Goal: Task Accomplishment & Management: Manage account settings

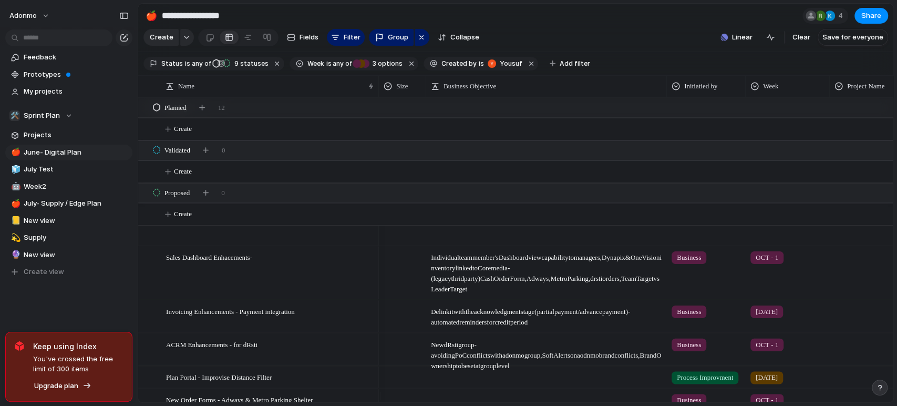
scroll to position [269, 0]
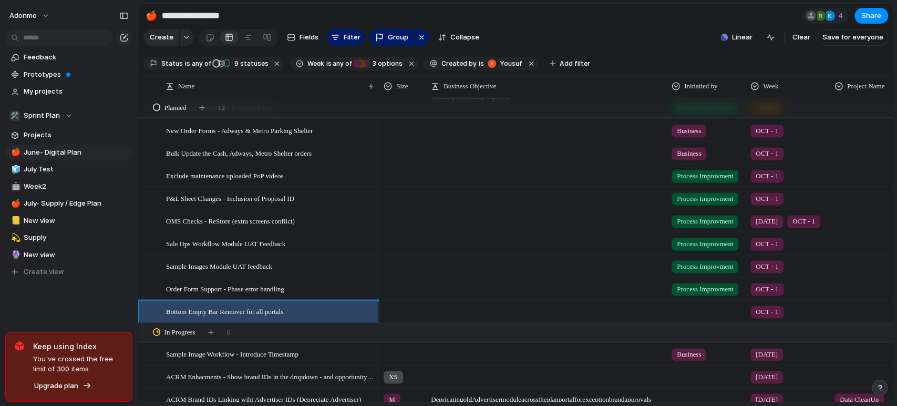
click at [616, 8] on section "**********" at bounding box center [515, 16] width 755 height 24
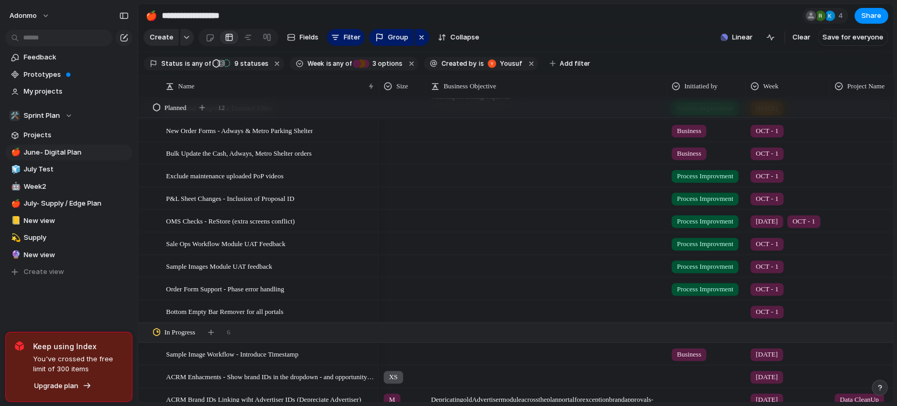
click at [376, 68] on span "3 options" at bounding box center [385, 63] width 33 height 9
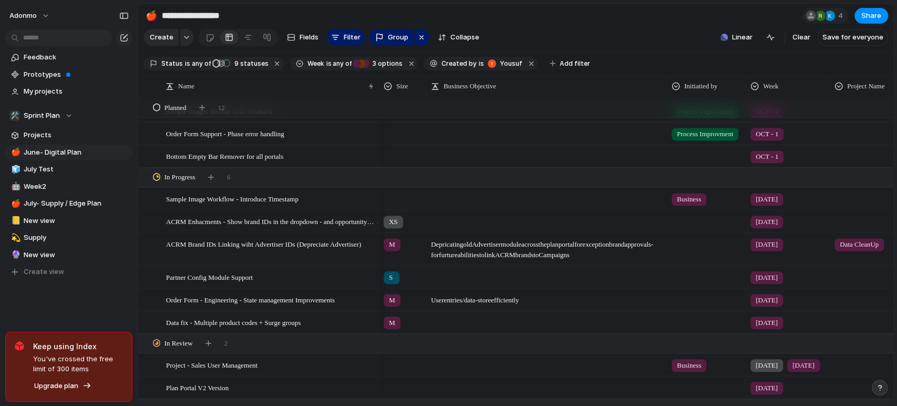
scroll to position [445, 0]
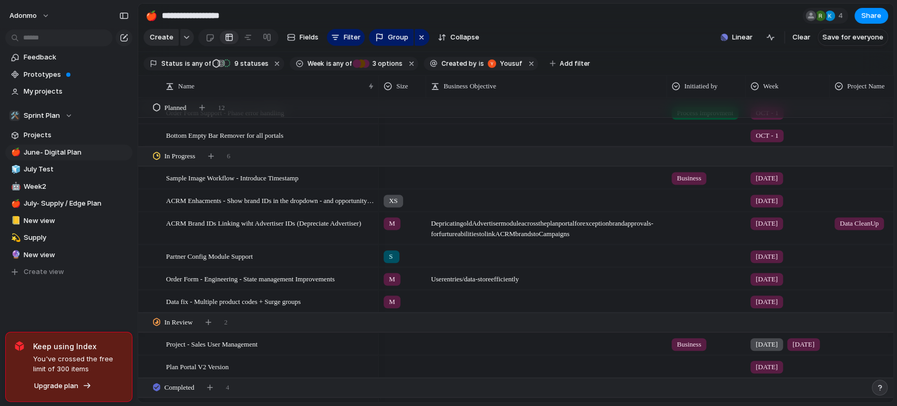
click at [339, 206] on span "ACRM Enhacments - Show brand IDs in the dropdown - and opportunity details" at bounding box center [270, 200] width 209 height 12
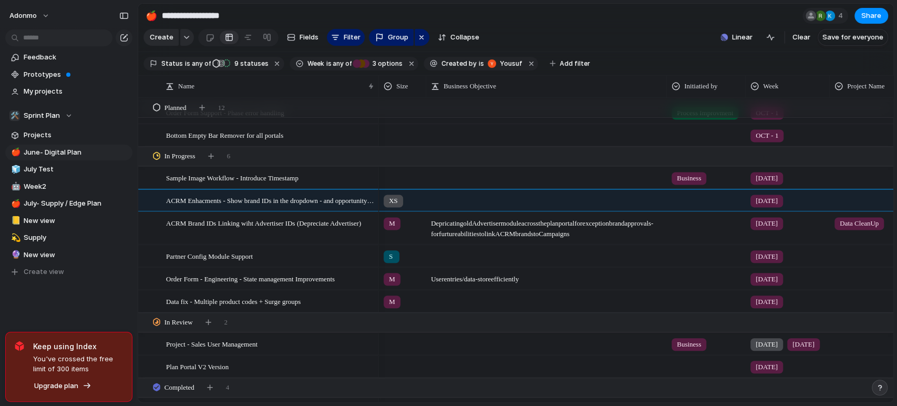
click at [105, 299] on div "Feedback Prototypes My projects 🛠️ Sprint Plan Projects 🍎 June- Digital Plan 🧊 …" at bounding box center [69, 182] width 138 height 365
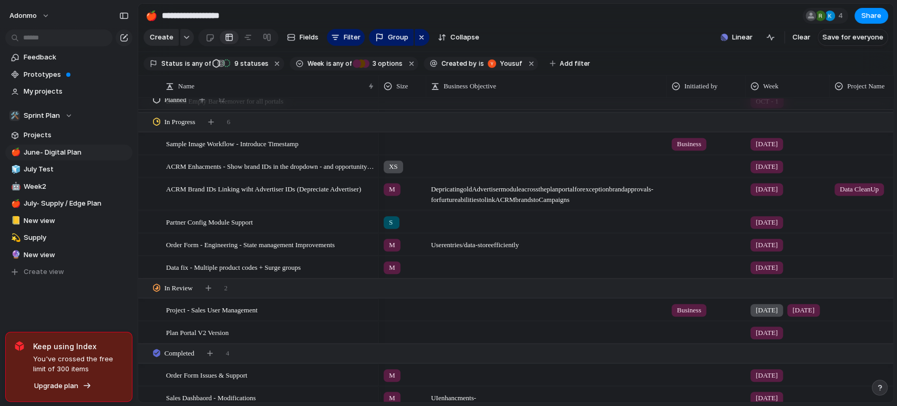
scroll to position [481, 0]
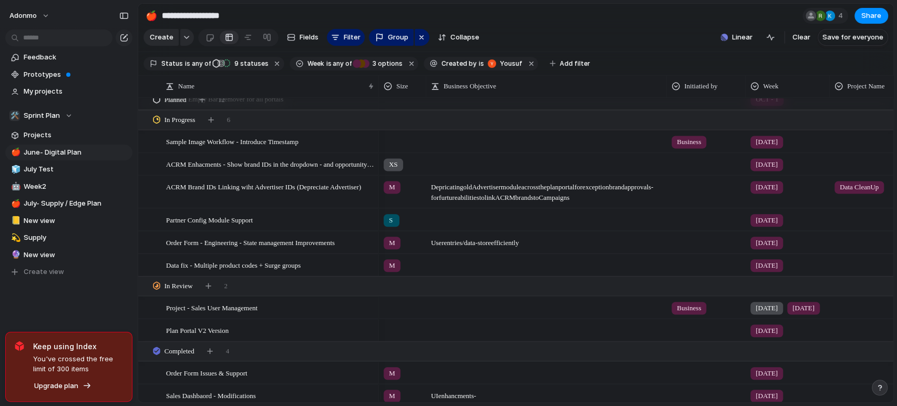
click at [244, 313] on span "Project - Sales User Management" at bounding box center [211, 307] width 91 height 12
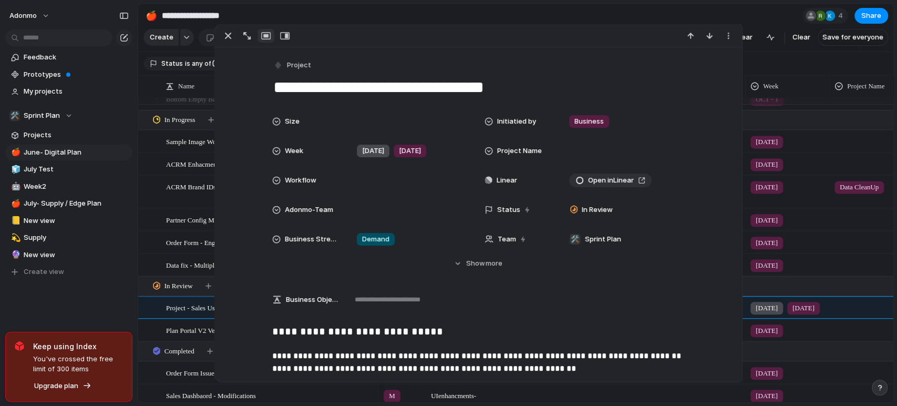
scroll to position [17, 0]
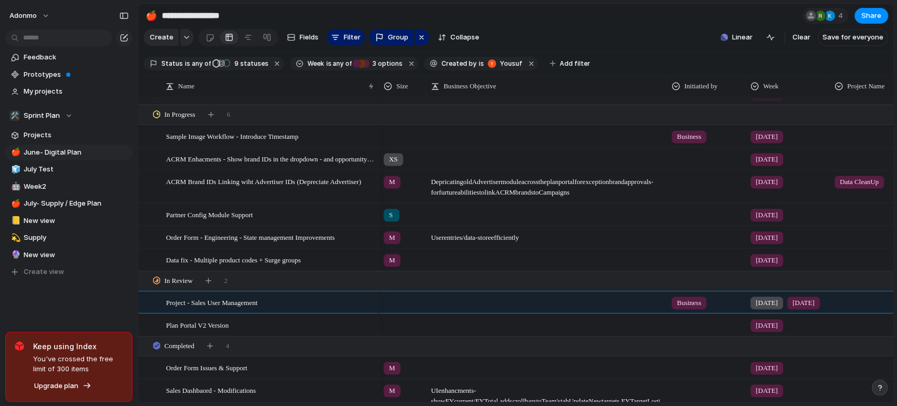
click at [107, 317] on div "Feedback Prototypes My projects 🛠️ Sprint Plan Projects 🍎 June- Digital Plan 🧊 …" at bounding box center [69, 182] width 138 height 365
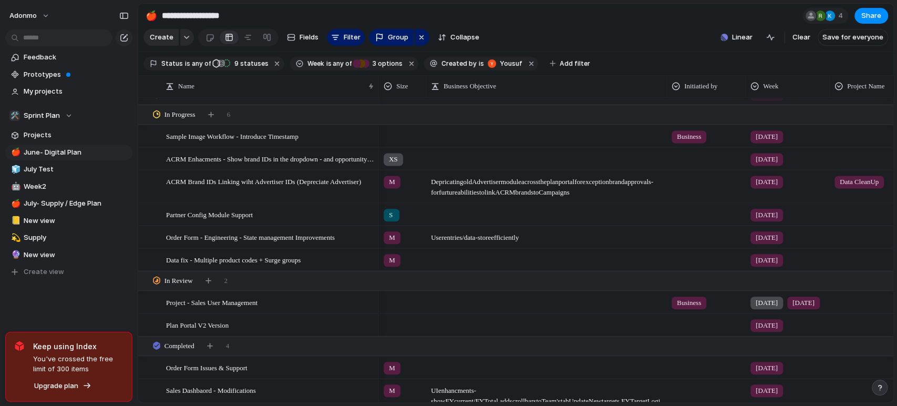
click at [769, 163] on span "[DATE]" at bounding box center [767, 159] width 22 height 11
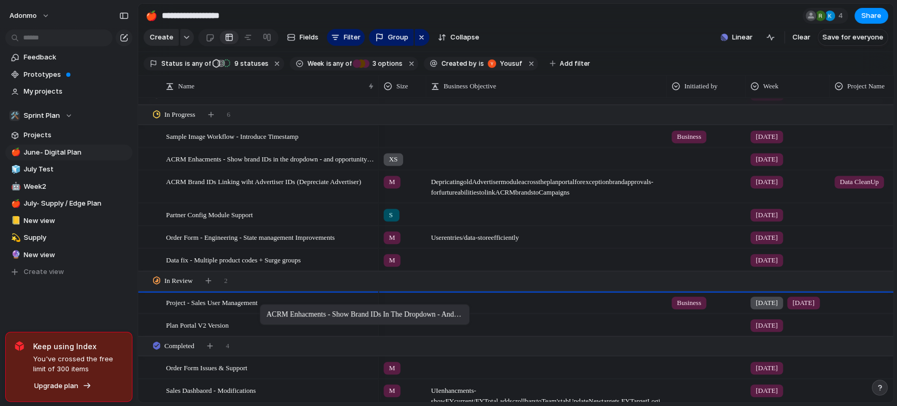
drag, startPoint x: 277, startPoint y: 164, endPoint x: 265, endPoint y: 306, distance: 141.9
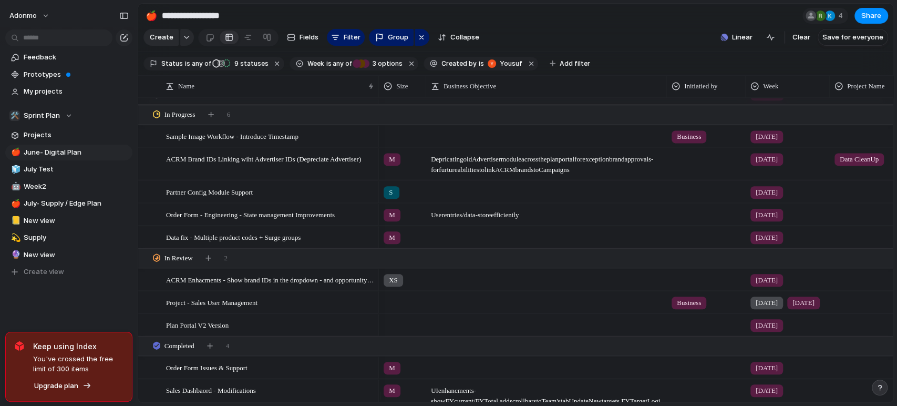
click at [761, 198] on span "[DATE]" at bounding box center [767, 192] width 22 height 11
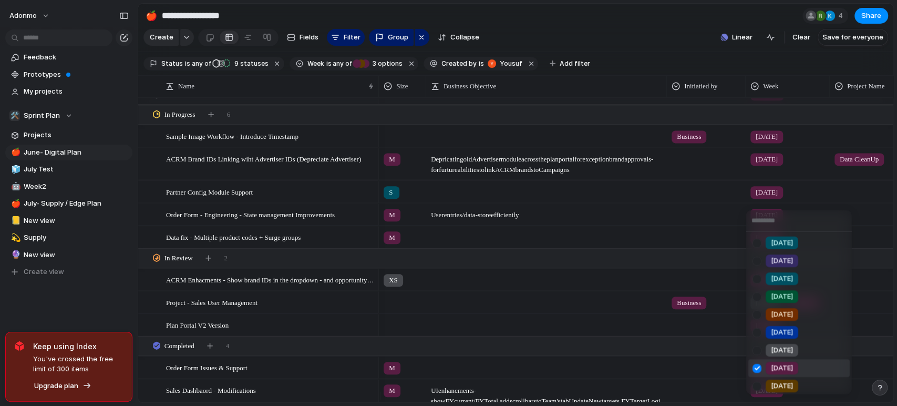
scroll to position [135, 0]
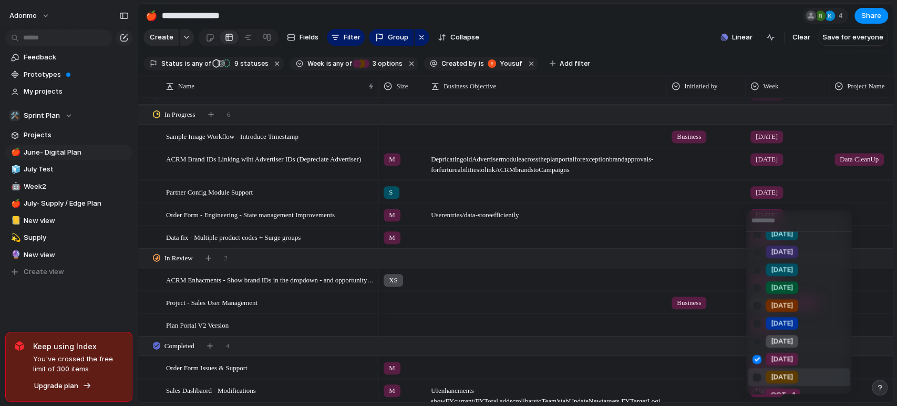
click at [757, 374] on div at bounding box center [757, 376] width 18 height 18
click at [757, 360] on div at bounding box center [757, 358] width 18 height 18
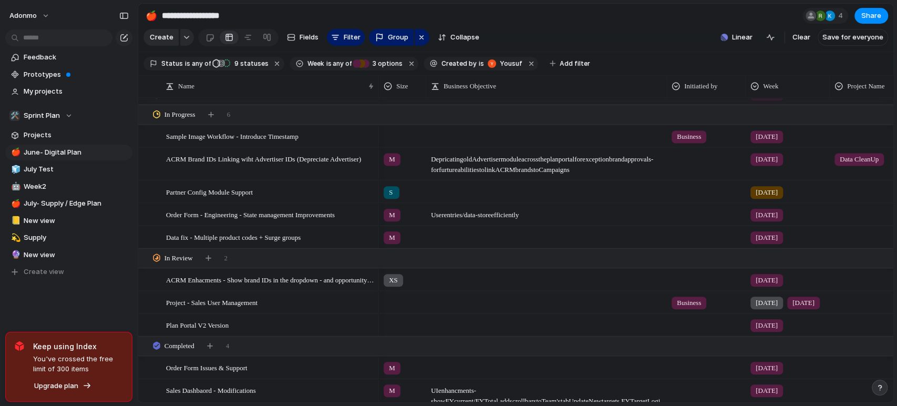
click at [602, 12] on div "Week1 Week2 Week3 Week4 [DATE] [DATE] [DATE] [DATE] [DATE] [DATE] [DATE] [DATE]…" at bounding box center [448, 203] width 897 height 406
click at [759, 242] on span "[DATE]" at bounding box center [767, 237] width 22 height 11
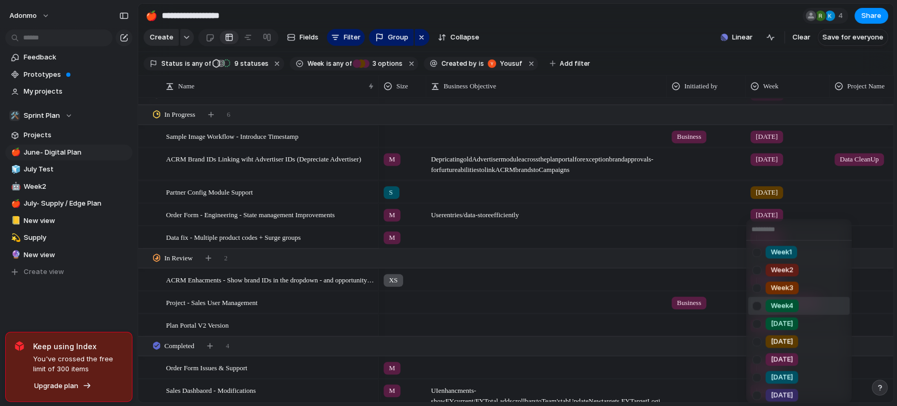
scroll to position [182, 0]
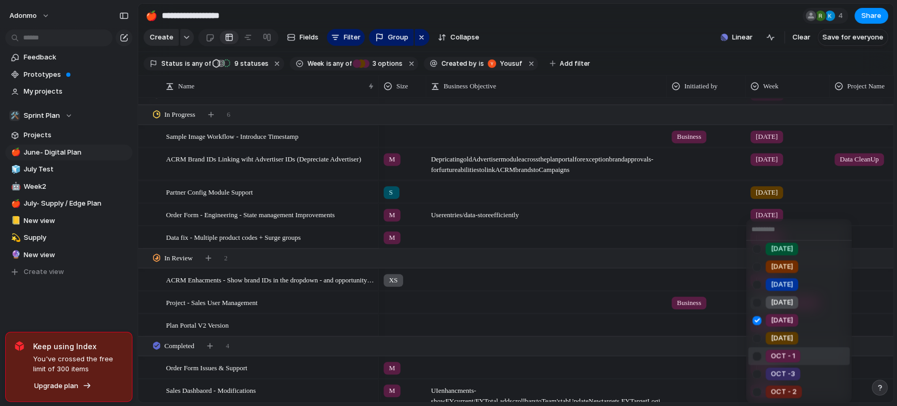
click at [758, 355] on div at bounding box center [757, 356] width 18 height 18
click at [754, 314] on div at bounding box center [757, 320] width 18 height 18
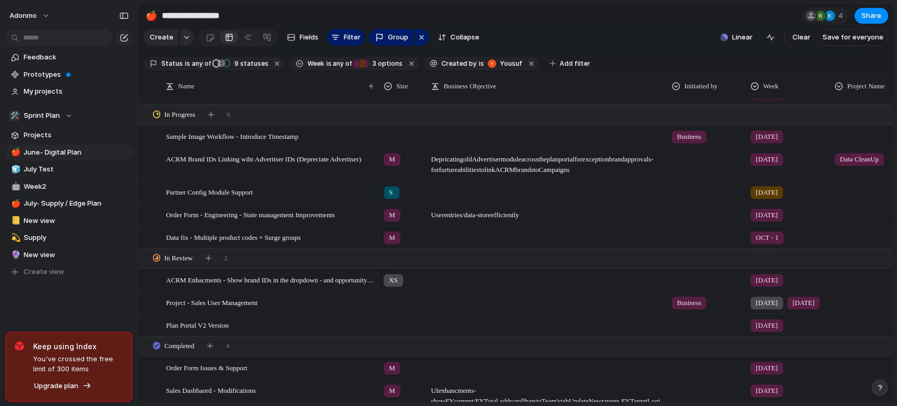
click at [761, 160] on div "[DATE]" at bounding box center [766, 159] width 33 height 13
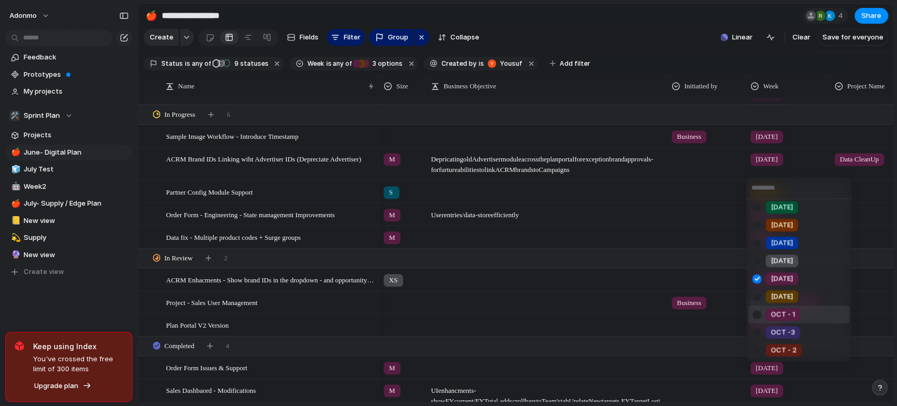
click at [757, 308] on div at bounding box center [757, 314] width 18 height 18
click at [756, 271] on div at bounding box center [757, 279] width 18 height 18
click at [723, 194] on div "Week1 Week2 Week3 Week4 [DATE] [DATE] [DATE] [DATE] [DATE] [DATE] [DATE] [DATE]…" at bounding box center [448, 203] width 897 height 406
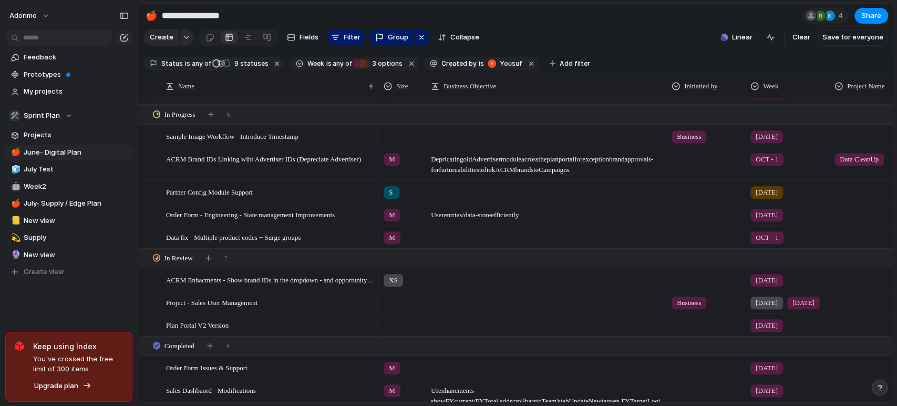
click at [781, 160] on div "OCT - 1" at bounding box center [766, 159] width 33 height 13
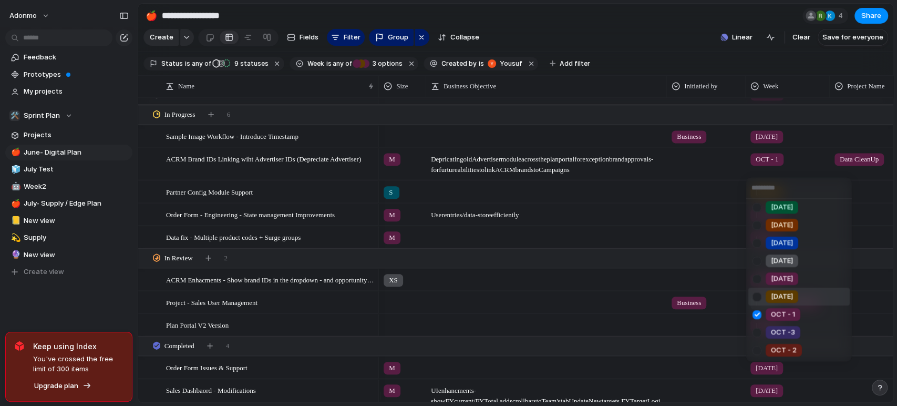
click at [761, 291] on div at bounding box center [757, 296] width 18 height 18
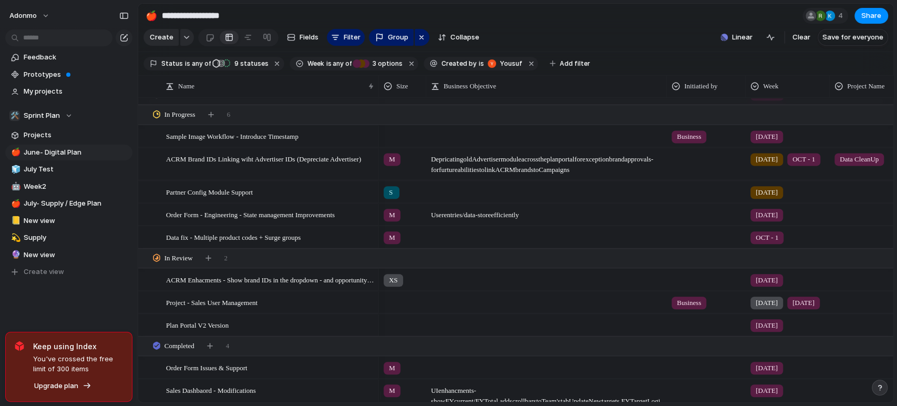
click at [720, 187] on div "Week1 Week2 Week3 Week4 [DATE] [DATE] [DATE] [DATE] [DATE] [DATE] [DATE] [DATE]…" at bounding box center [448, 203] width 897 height 406
click at [786, 143] on div "[DATE]" at bounding box center [787, 134] width 83 height 17
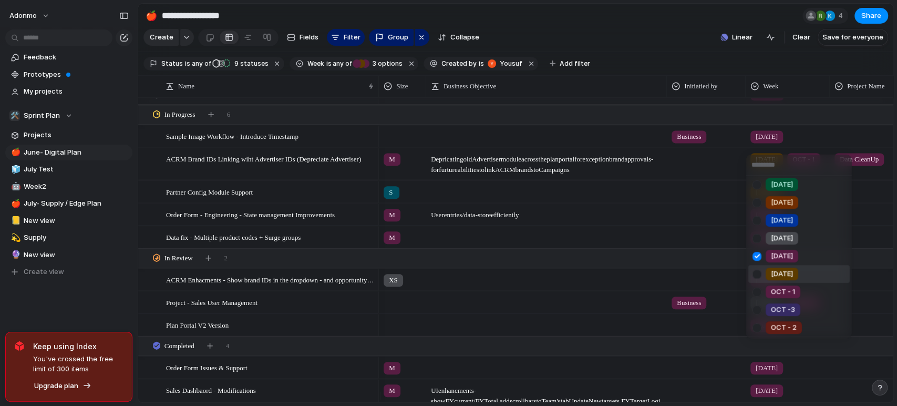
click at [765, 269] on div at bounding box center [757, 273] width 18 height 18
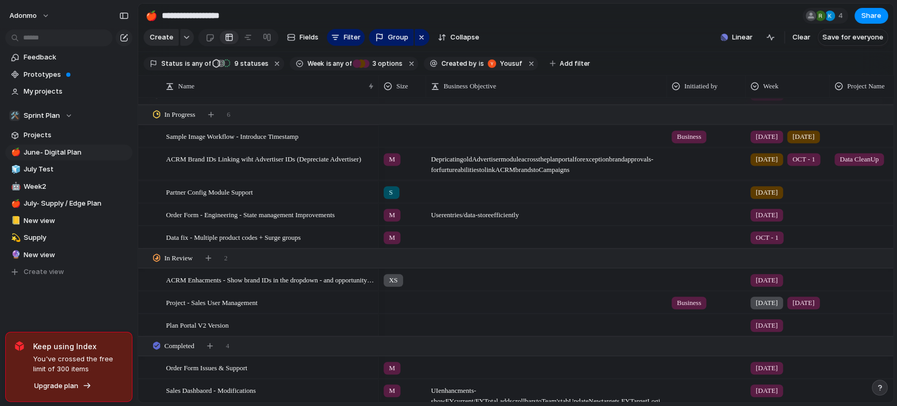
click at [711, 201] on div "Week1 Week2 Week3 Week4 [DATE] [DATE] [DATE] [DATE] [DATE] [DATE] [DATE] [DATE]…" at bounding box center [448, 203] width 897 height 406
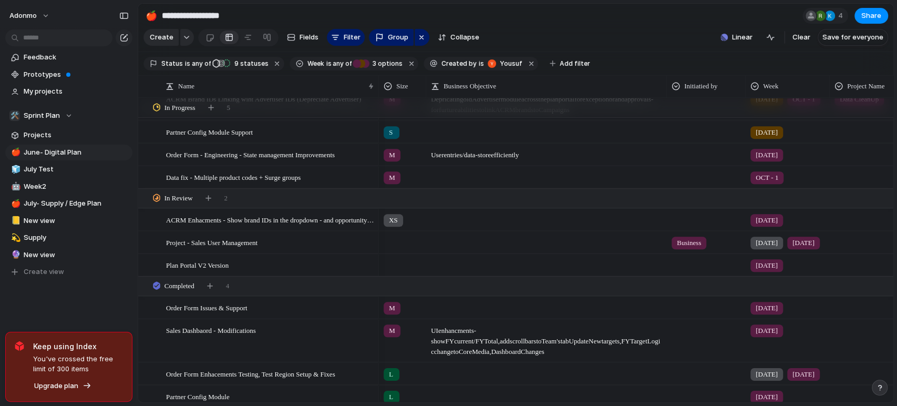
scroll to position [0, 0]
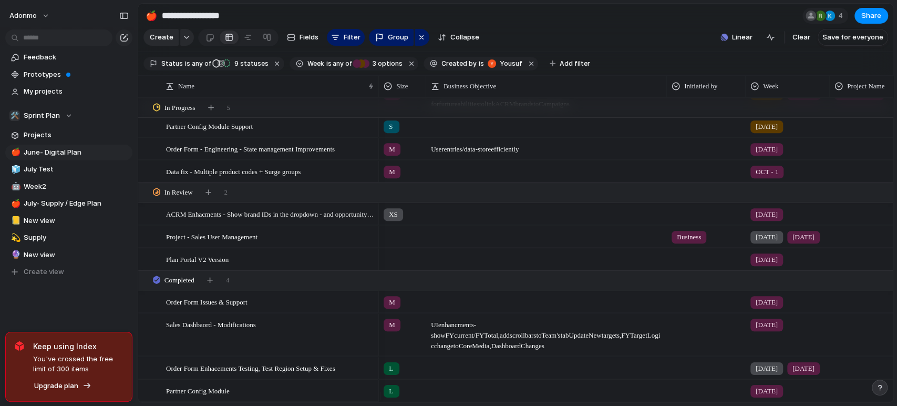
click at [602, 27] on section "**********" at bounding box center [515, 16] width 755 height 24
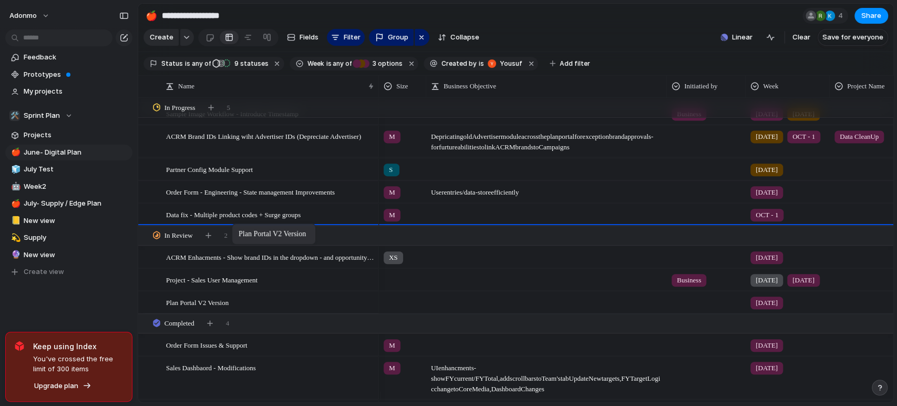
drag, startPoint x: 224, startPoint y: 309, endPoint x: 237, endPoint y: 225, distance: 84.6
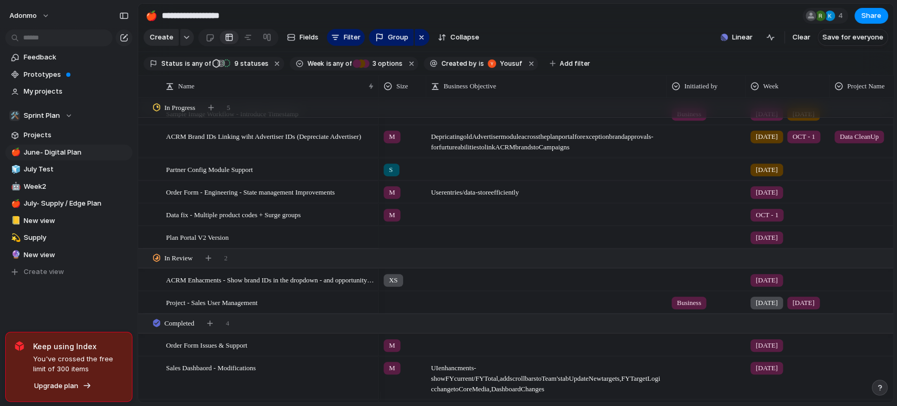
click at [224, 242] on span "Plan Portal V2 Version" at bounding box center [197, 237] width 63 height 12
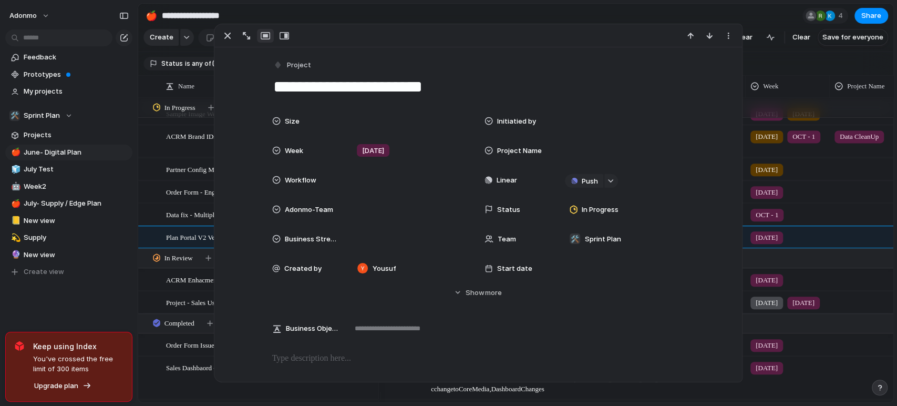
click at [376, 83] on textarea "**********" at bounding box center [478, 87] width 412 height 22
type textarea "**********"
click at [89, 298] on div "Feedback Prototypes My projects 🛠️ Sprint Plan Projects 🍎 June- Digital Plan 🧊 …" at bounding box center [69, 182] width 138 height 365
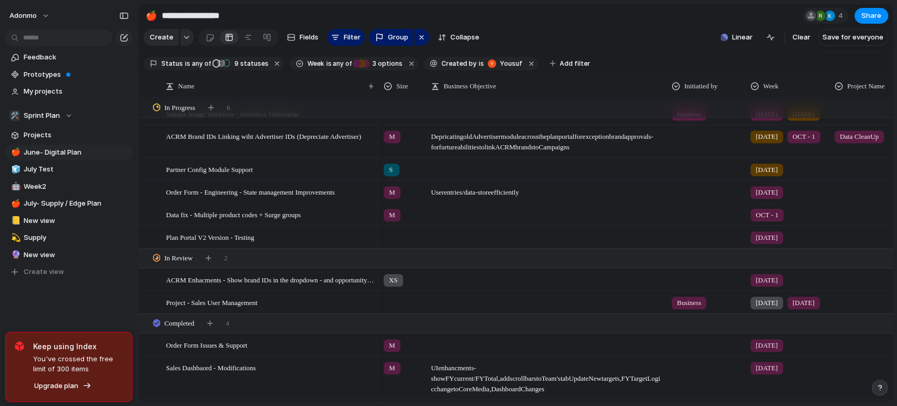
click at [761, 243] on span "[DATE]" at bounding box center [767, 237] width 22 height 11
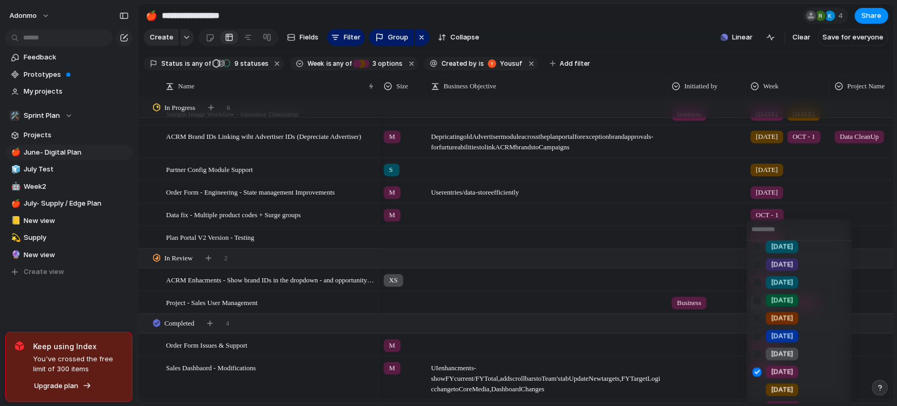
scroll to position [137, 0]
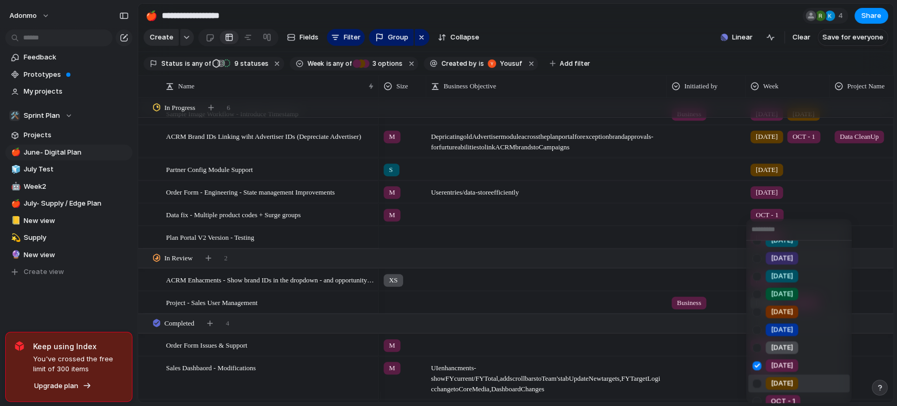
click at [764, 387] on div at bounding box center [757, 383] width 18 height 18
click at [760, 396] on div at bounding box center [757, 401] width 18 height 18
click at [761, 363] on div at bounding box center [757, 365] width 18 height 18
click at [643, 252] on div "Week1 Week2 Week3 Week4 [DATE] [DATE] [DATE] [DATE] [DATE] [DATE] [DATE] [DATE]…" at bounding box center [448, 203] width 897 height 406
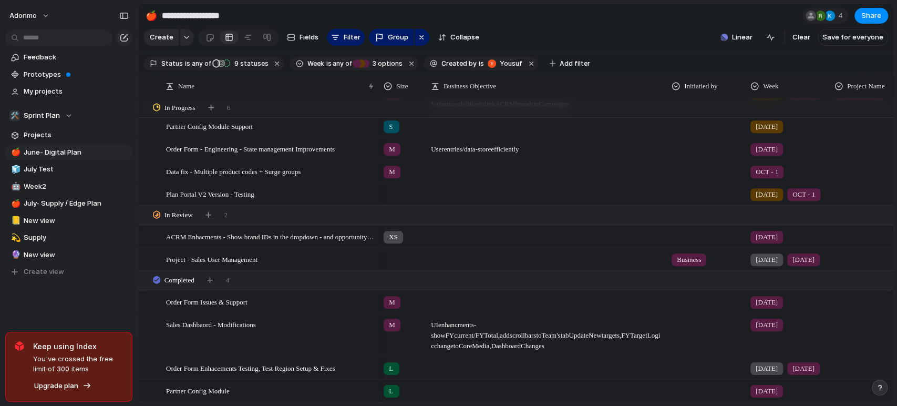
scroll to position [559, 0]
click at [213, 281] on div "button" at bounding box center [210, 280] width 6 height 6
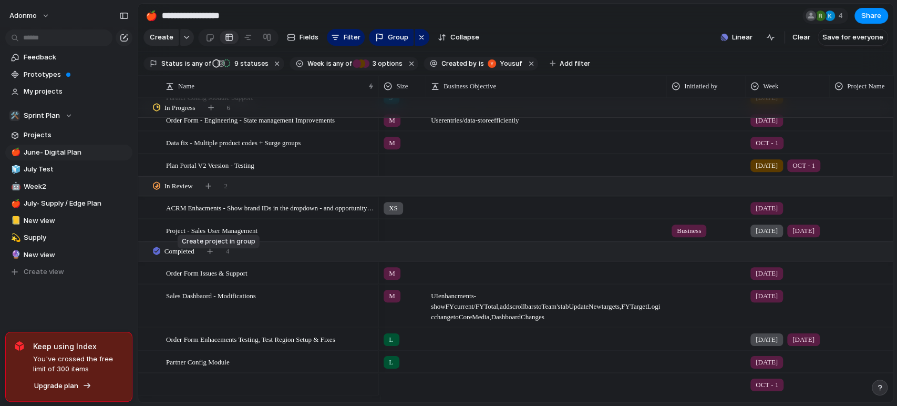
scroll to position [582, 0]
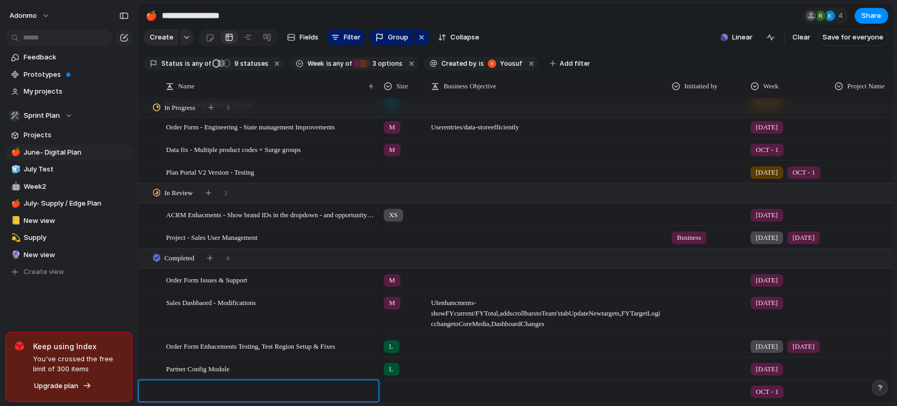
type textarea "*"
type textarea "**********"
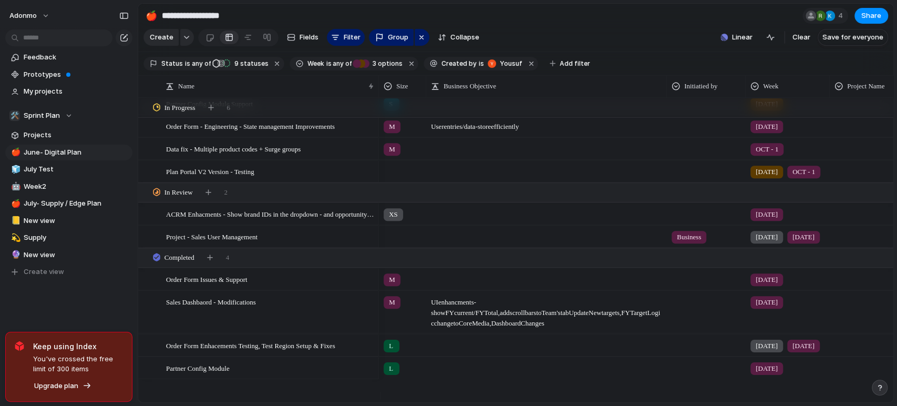
scroll to position [559, 0]
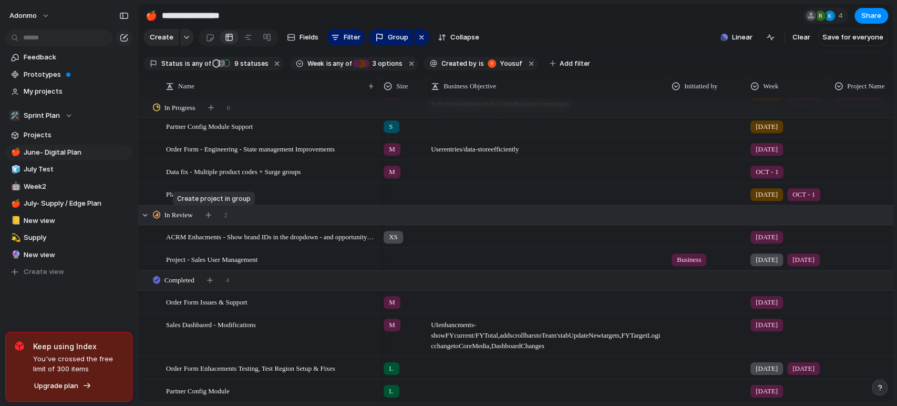
click at [215, 215] on button "button" at bounding box center [208, 215] width 15 height 15
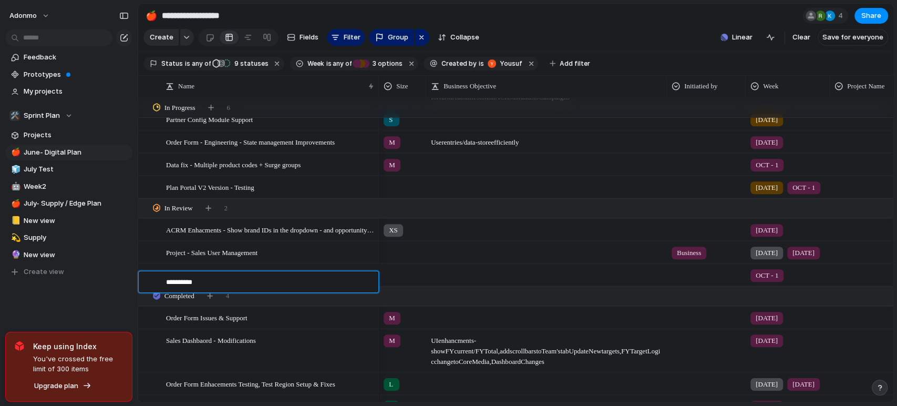
type textarea "**********"
click at [776, 279] on span "OCT - 1" at bounding box center [767, 275] width 23 height 11
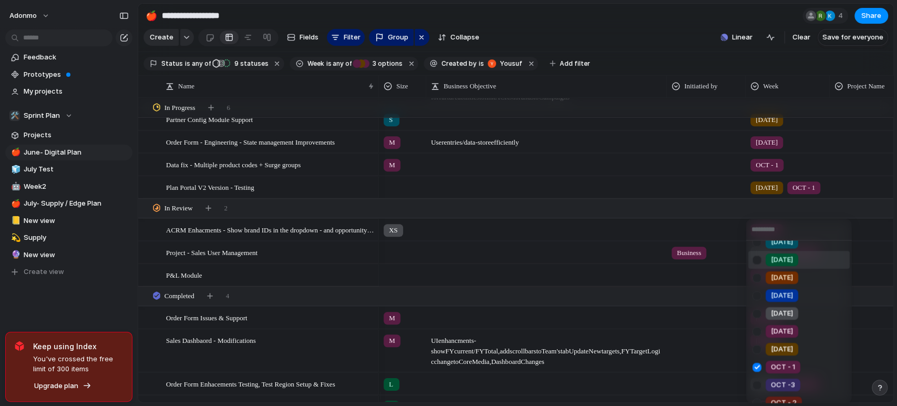
scroll to position [172, 0]
click at [759, 349] on div at bounding box center [757, 348] width 18 height 18
click at [757, 365] on div at bounding box center [757, 366] width 18 height 18
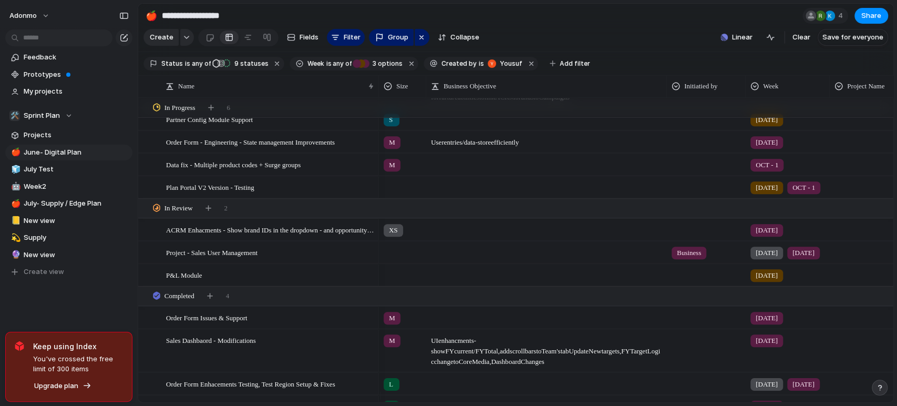
click at [767, 258] on span "[DATE]" at bounding box center [767, 252] width 22 height 11
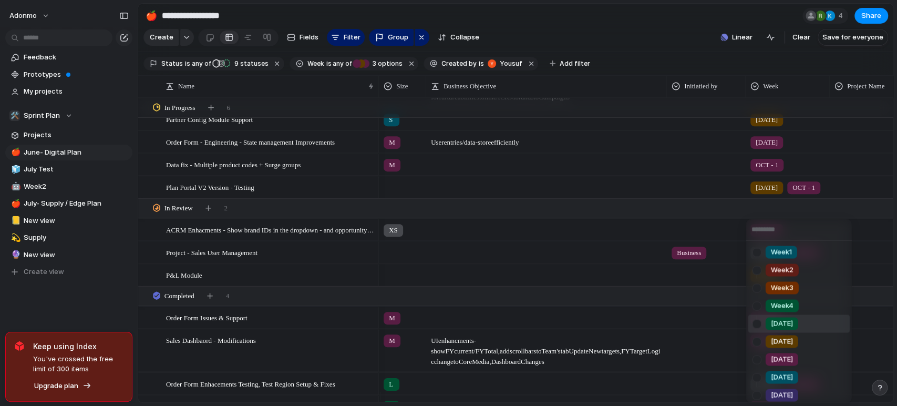
scroll to position [144, 0]
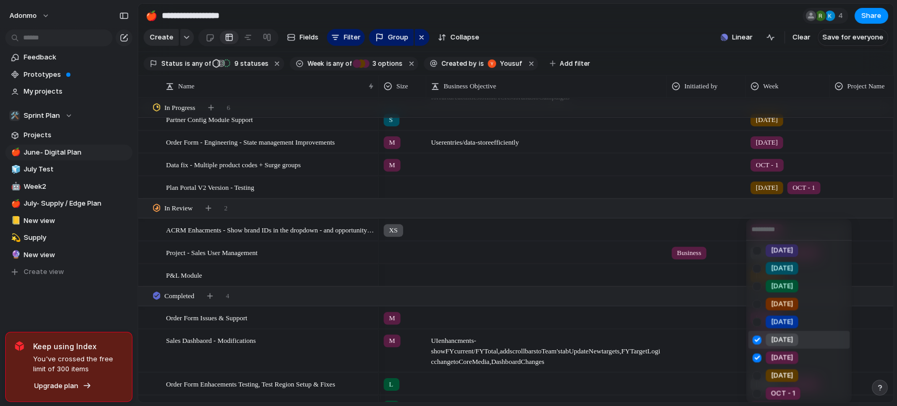
click at [759, 336] on div at bounding box center [757, 339] width 18 height 18
click at [757, 341] on div at bounding box center [757, 339] width 18 height 18
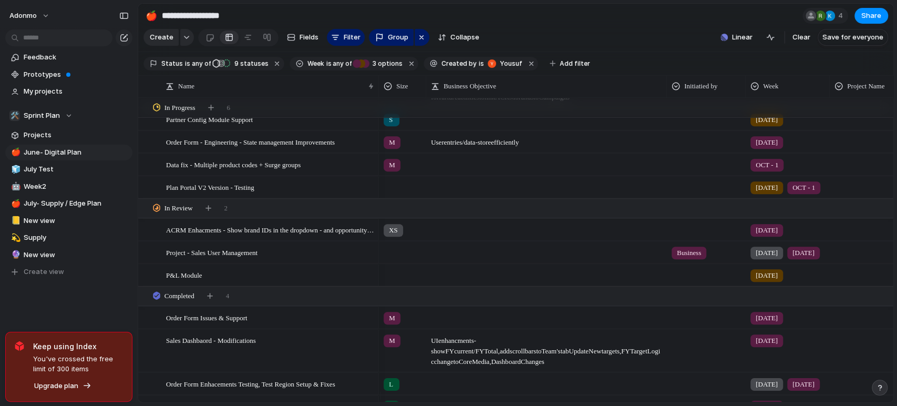
click at [819, 259] on div "[DATE] [DATE]" at bounding box center [787, 250] width 83 height 17
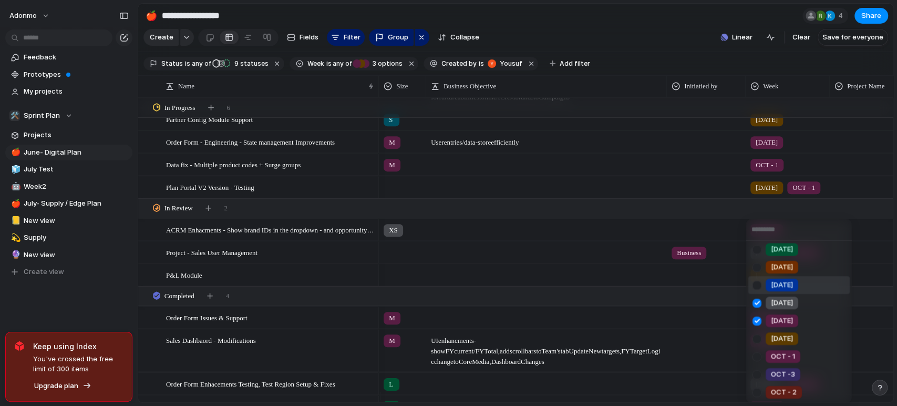
scroll to position [182, 0]
click at [771, 335] on span "[DATE]" at bounding box center [782, 338] width 22 height 11
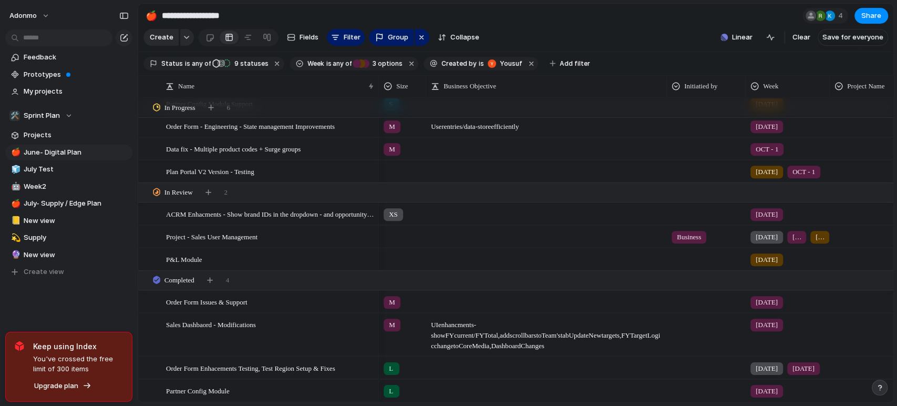
scroll to position [582, 0]
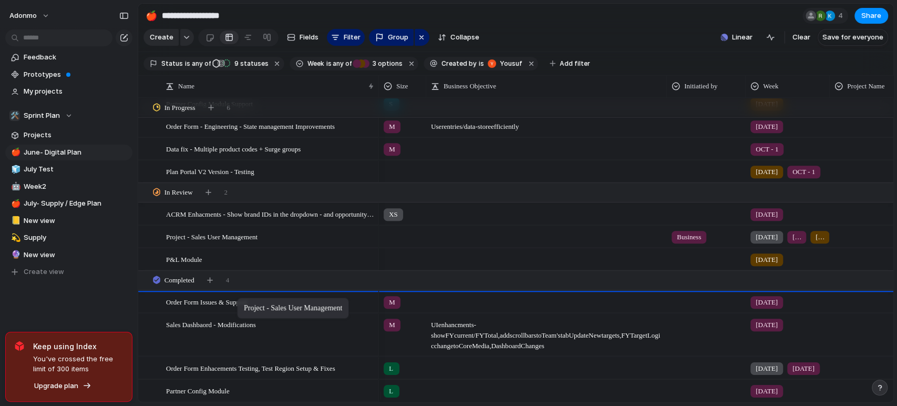
drag, startPoint x: 240, startPoint y: 237, endPoint x: 242, endPoint y: 299, distance: 62.1
